Goal: Navigation & Orientation: Go to known website

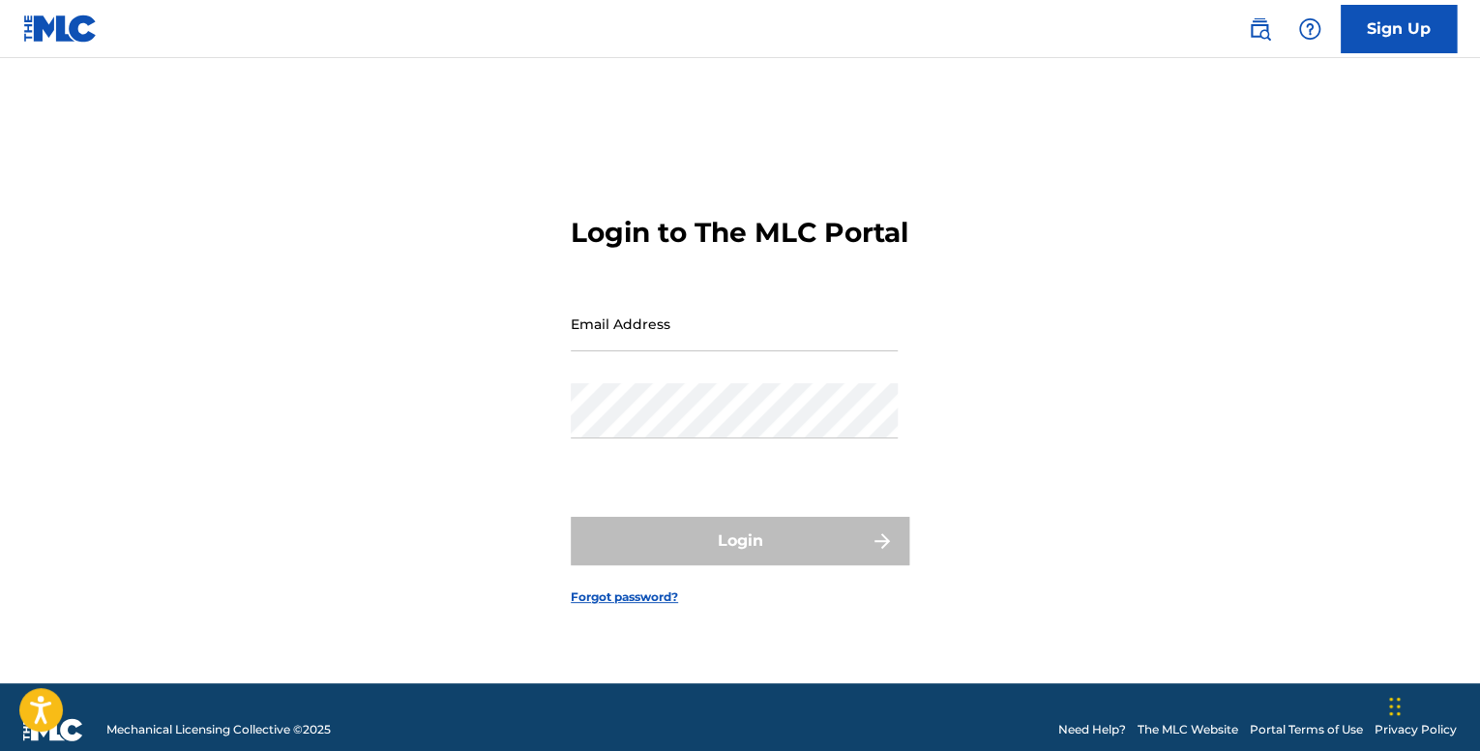
click at [701, 351] on input "Email Address" at bounding box center [734, 323] width 327 height 55
type input "[EMAIL_ADDRESS][DOMAIN_NAME]"
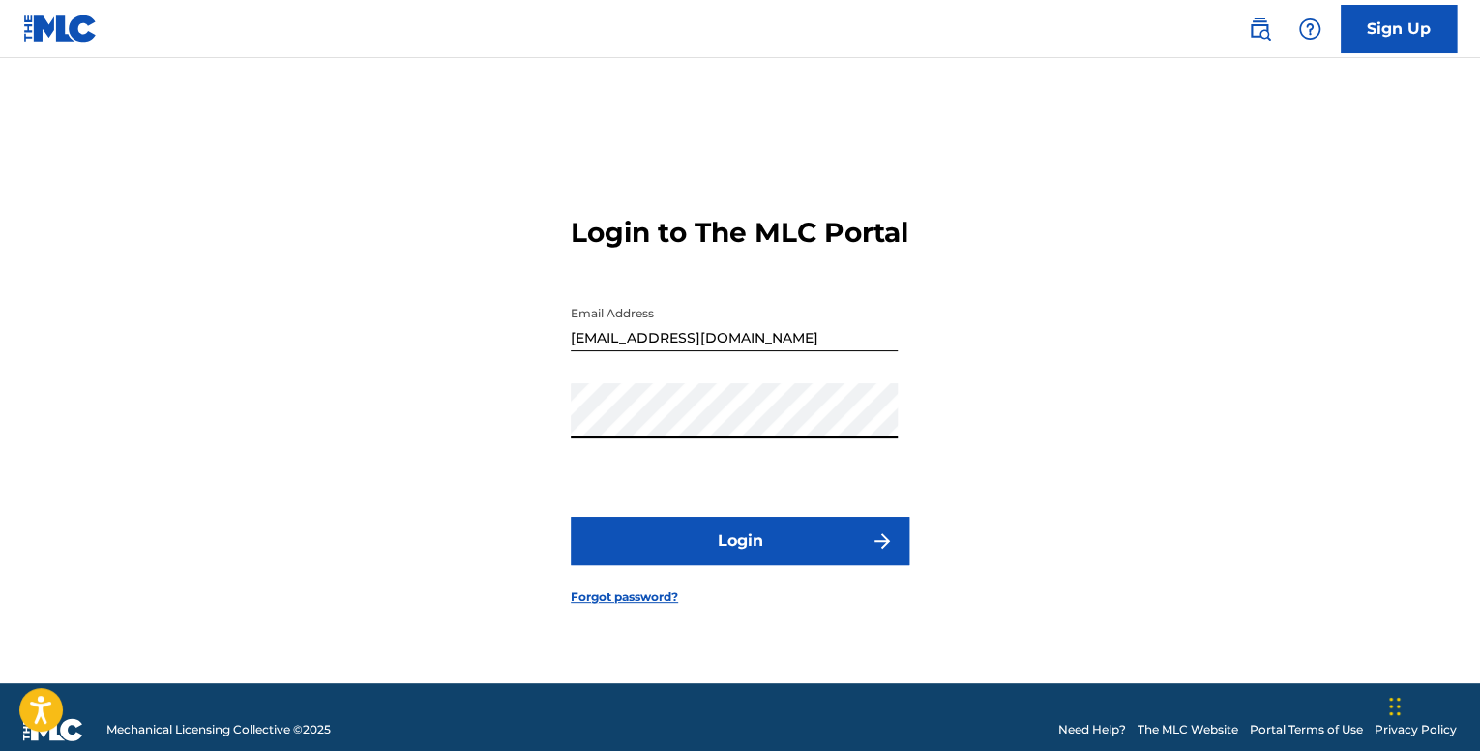
click at [813, 565] on button "Login" at bounding box center [740, 541] width 339 height 48
